Goal: Task Accomplishment & Management: Use online tool/utility

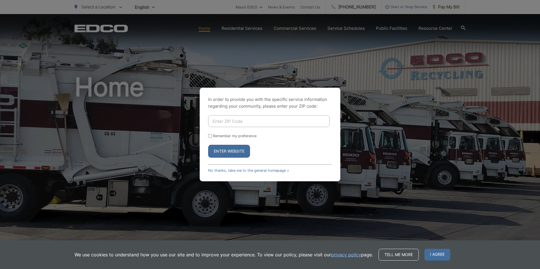
click at [238, 121] on input "Enter ZIP Code" at bounding box center [269, 121] width 122 height 12
type input "92116"
click at [210, 134] on input "Remember my preference" at bounding box center [210, 136] width 4 height 4
checkbox input "true"
click at [224, 150] on button "Enter Website" at bounding box center [229, 151] width 42 height 13
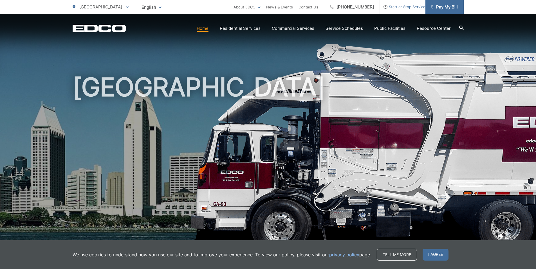
click at [453, 10] on span "Pay My Bill" at bounding box center [444, 7] width 27 height 7
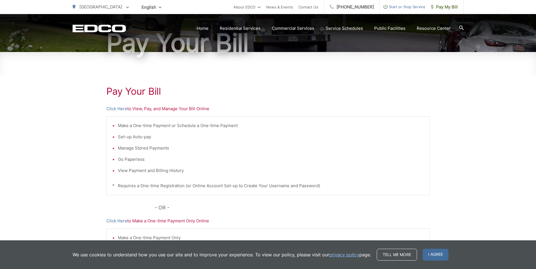
scroll to position [113, 0]
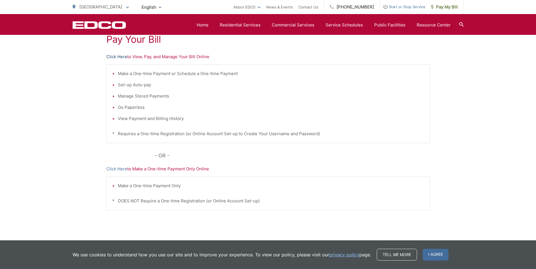
click at [114, 56] on link "Click Here" at bounding box center [116, 56] width 21 height 7
